Goal: Find specific page/section: Find specific page/section

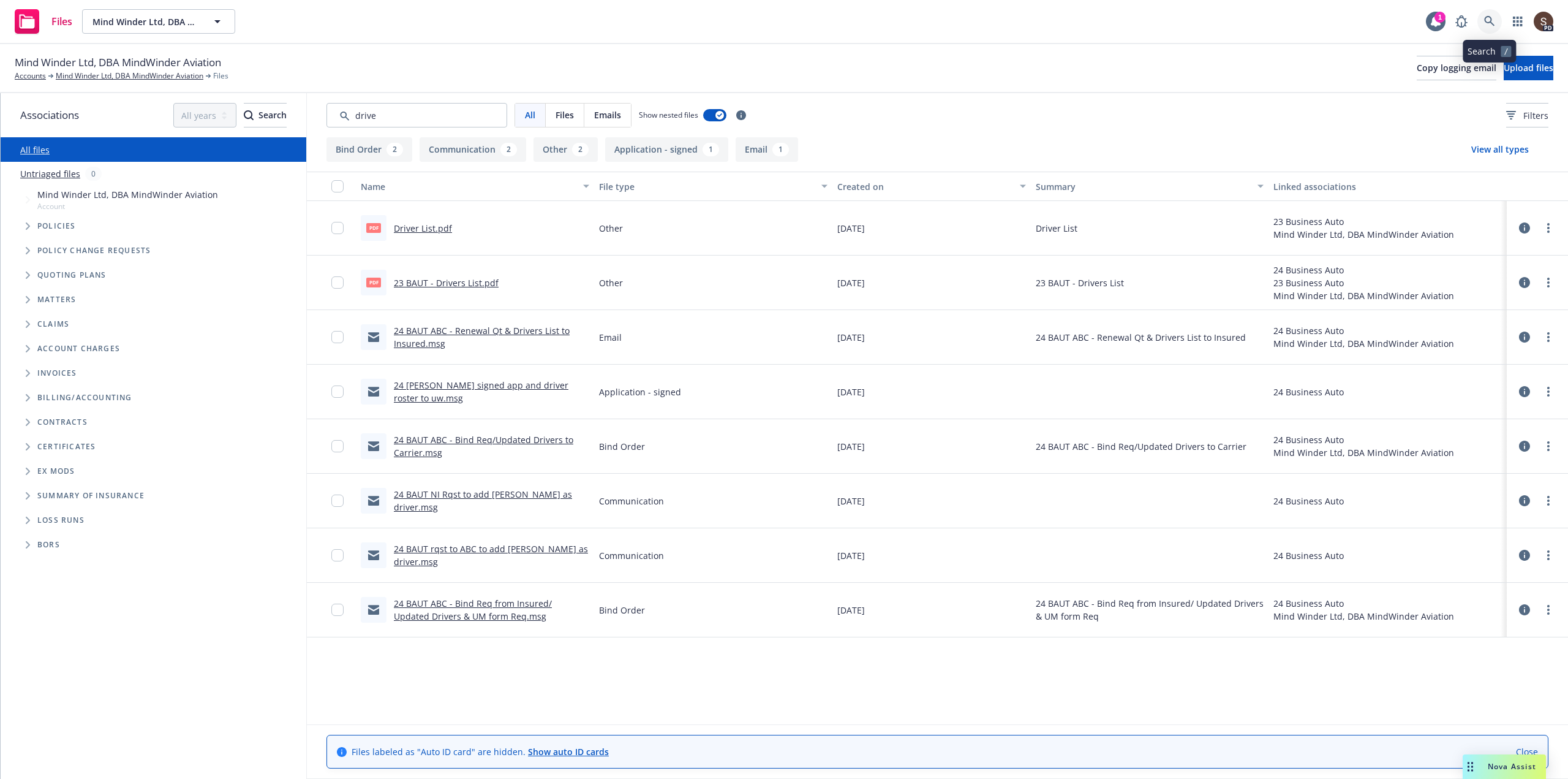
click at [1493, 25] on icon at bounding box center [1489, 21] width 11 height 11
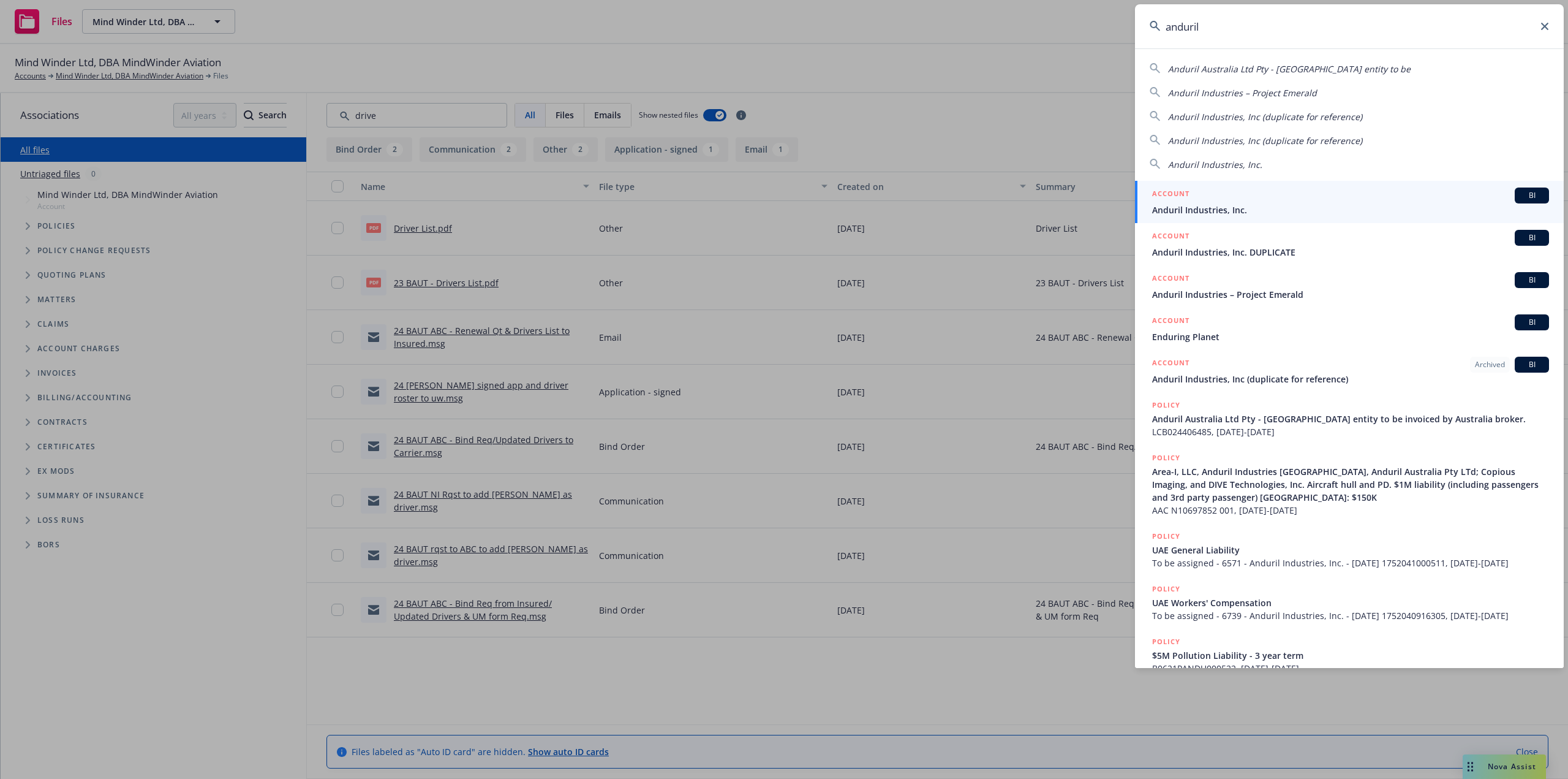
type input "anduril"
click at [1206, 209] on span "Anduril Industries, Inc." at bounding box center [1351, 210] width 397 height 13
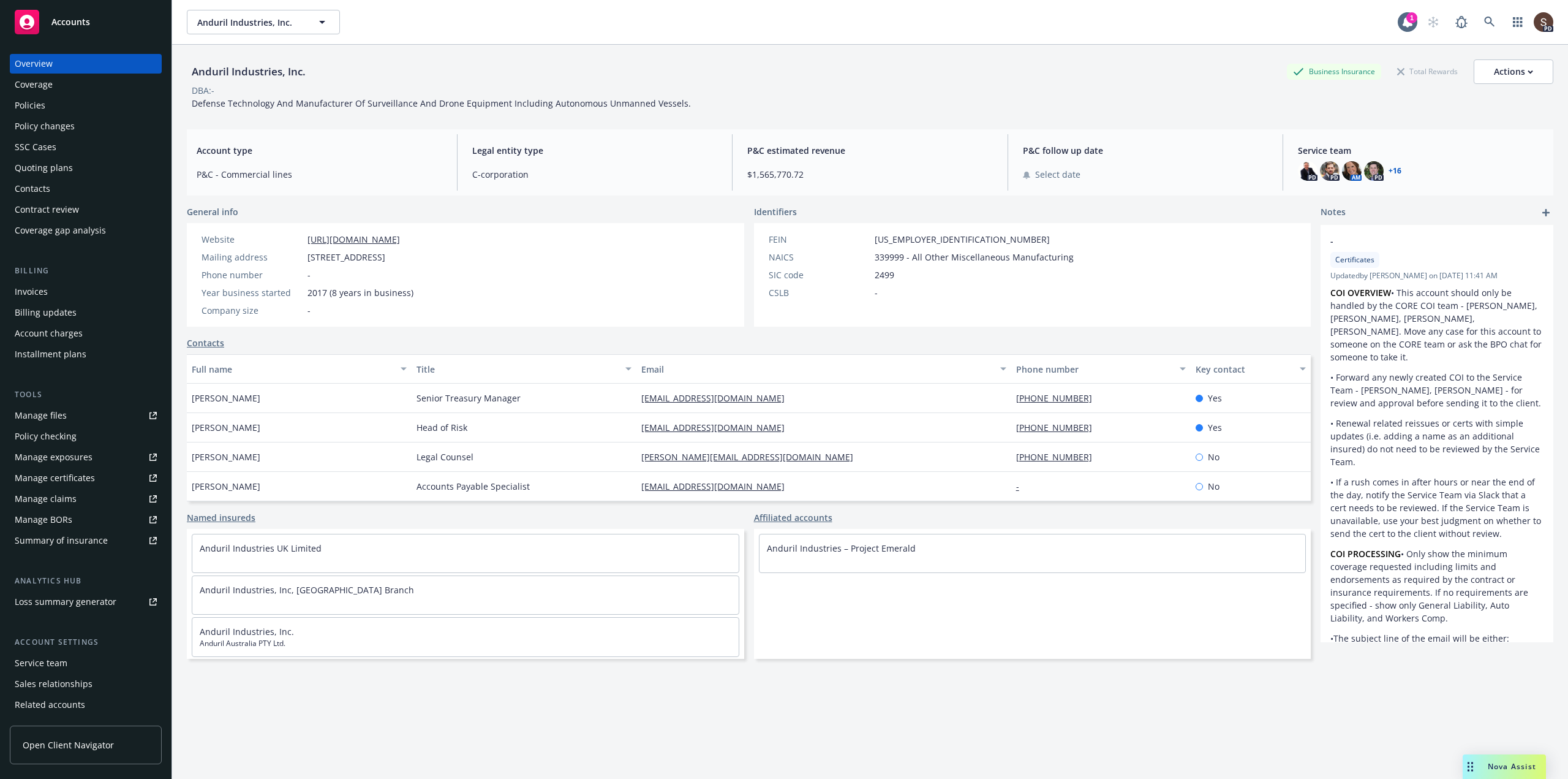
click at [54, 413] on div "Manage files" at bounding box center [41, 416] width 52 height 20
